Goal: Information Seeking & Learning: Learn about a topic

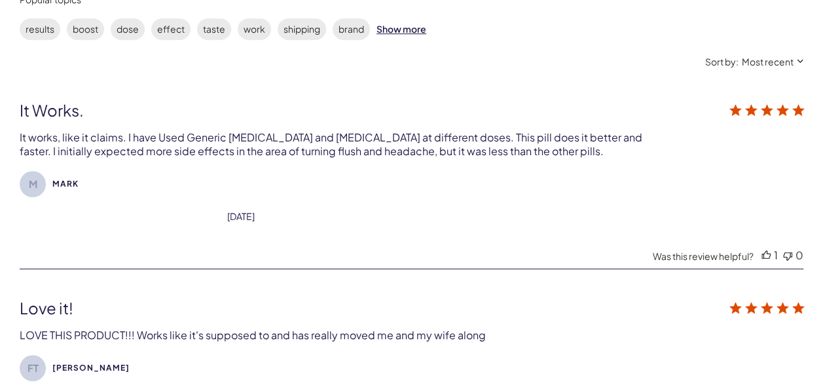
scroll to position [472, 0]
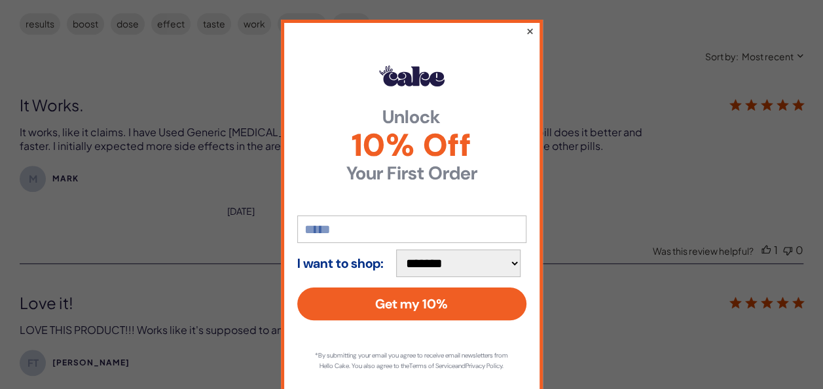
click at [525, 34] on button "×" at bounding box center [529, 31] width 9 height 16
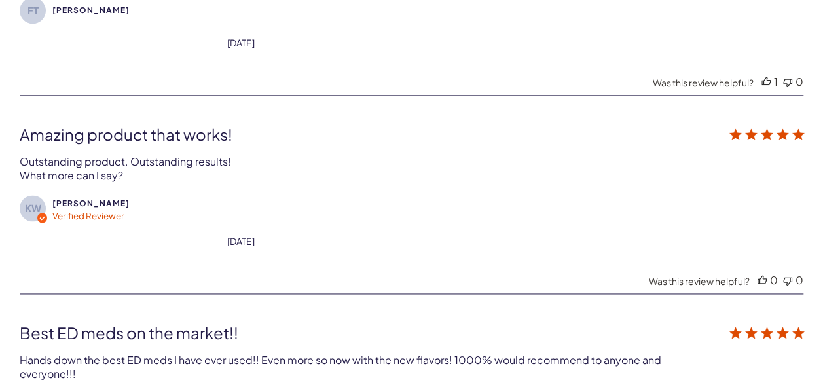
scroll to position [770, 0]
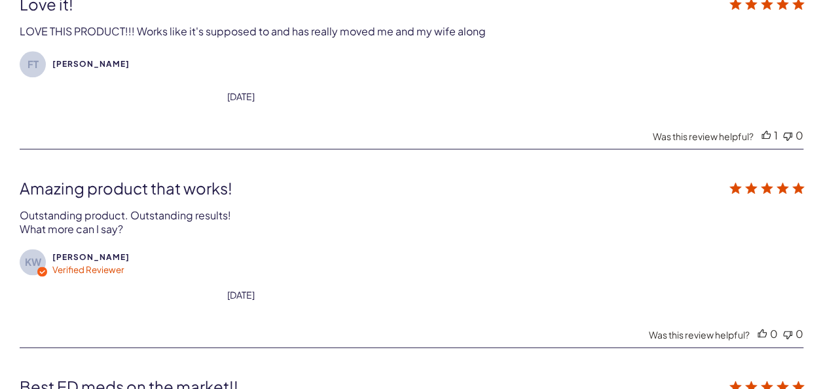
click at [809, 153] on div "Reviews Q&A 4.7 4.7 out of 5 stars Based on 129 reviews Based on 129 reviews Se…" at bounding box center [411, 146] width 823 height 1386
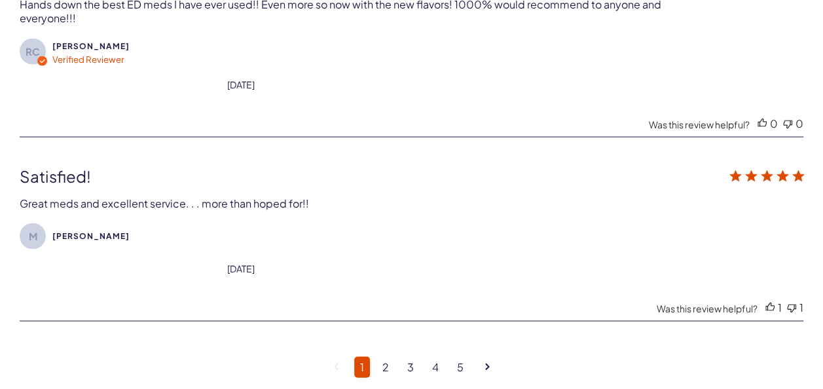
scroll to position [1206, 0]
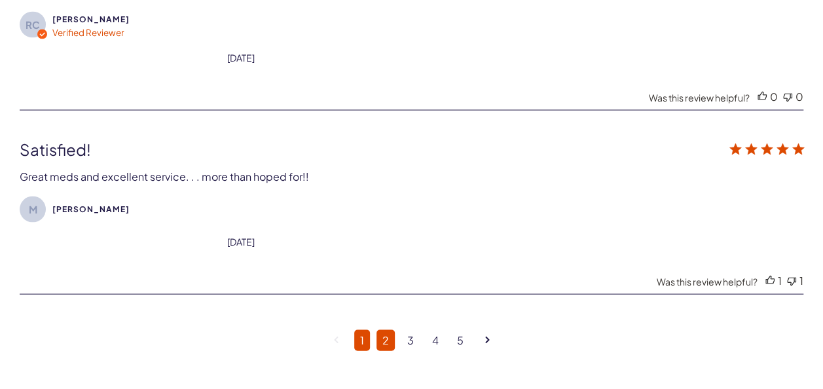
click at [387, 329] on link "2" at bounding box center [386, 339] width 18 height 21
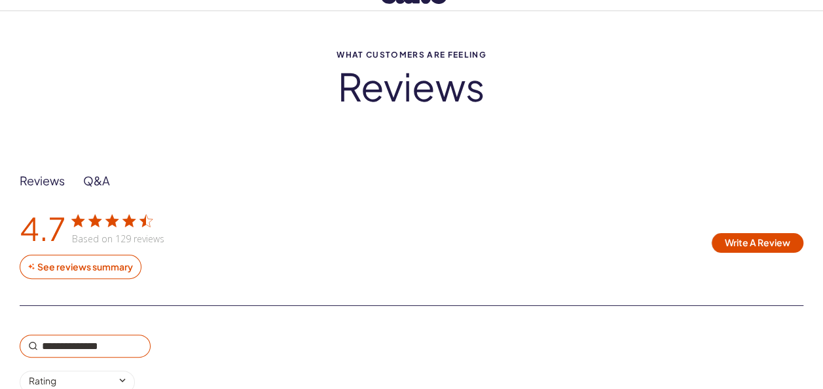
scroll to position [0, 0]
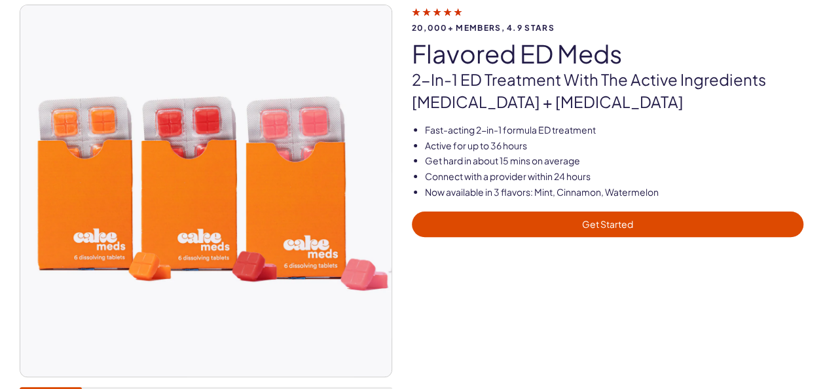
scroll to position [101, 0]
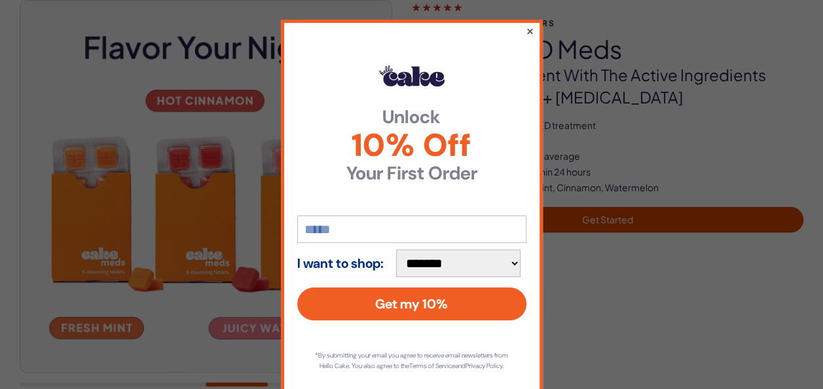
click at [525, 30] on button "×" at bounding box center [529, 31] width 9 height 16
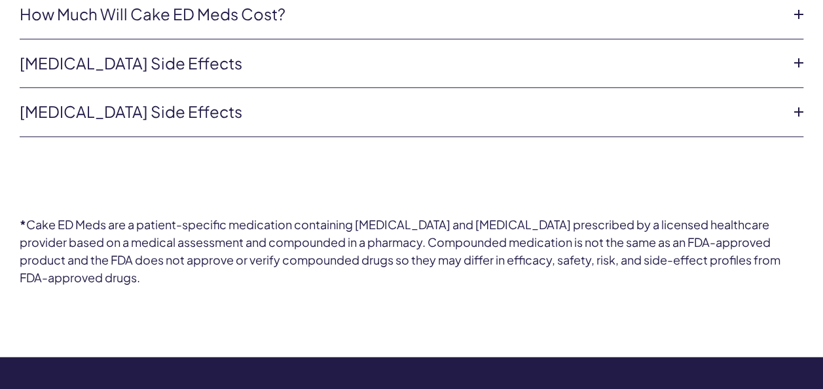
scroll to position [3181, 0]
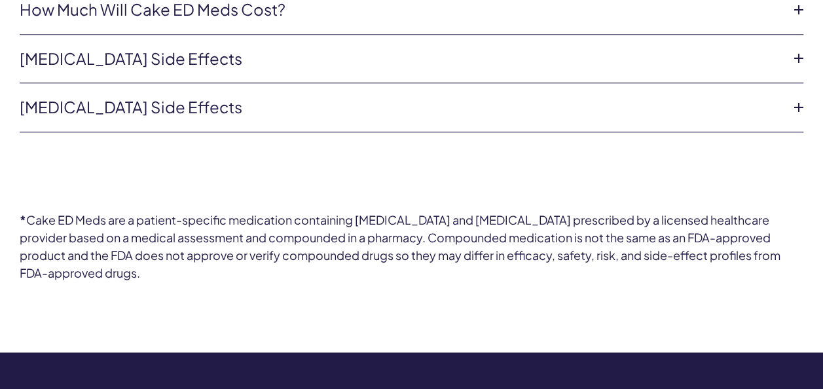
click at [273, 96] on link "[MEDICAL_DATA] Side Effects" at bounding box center [401, 107] width 763 height 22
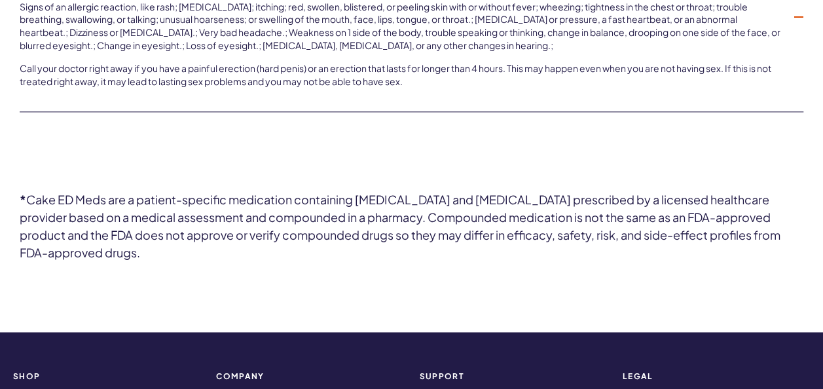
scroll to position [3397, 0]
